Goal: Information Seeking & Learning: Learn about a topic

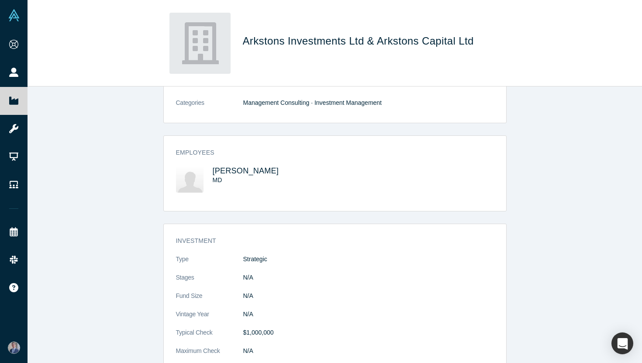
scroll to position [32, 0]
click at [231, 175] on div "MD" at bounding box center [266, 179] width 107 height 9
click at [234, 167] on span "[PERSON_NAME]" at bounding box center [246, 170] width 66 height 9
